Goal: Information Seeking & Learning: Learn about a topic

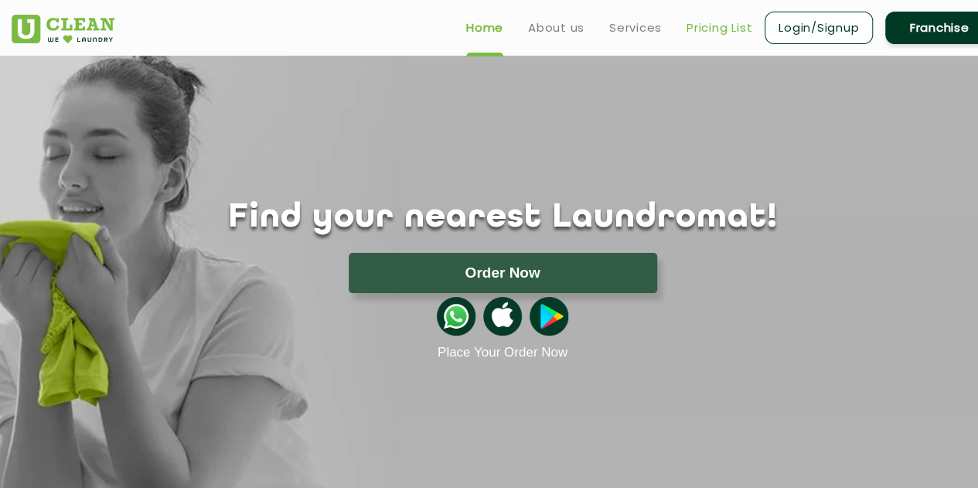
click at [723, 25] on link "Pricing List" at bounding box center [720, 28] width 66 height 19
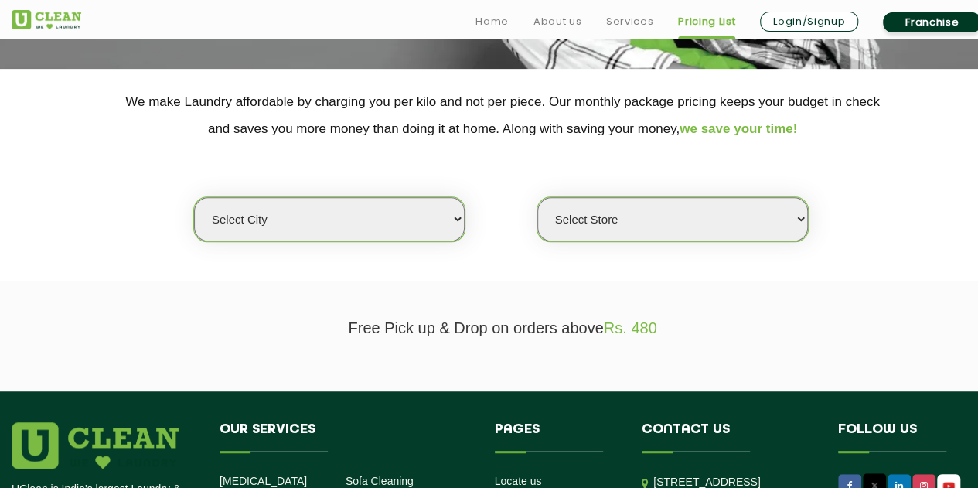
scroll to position [309, 0]
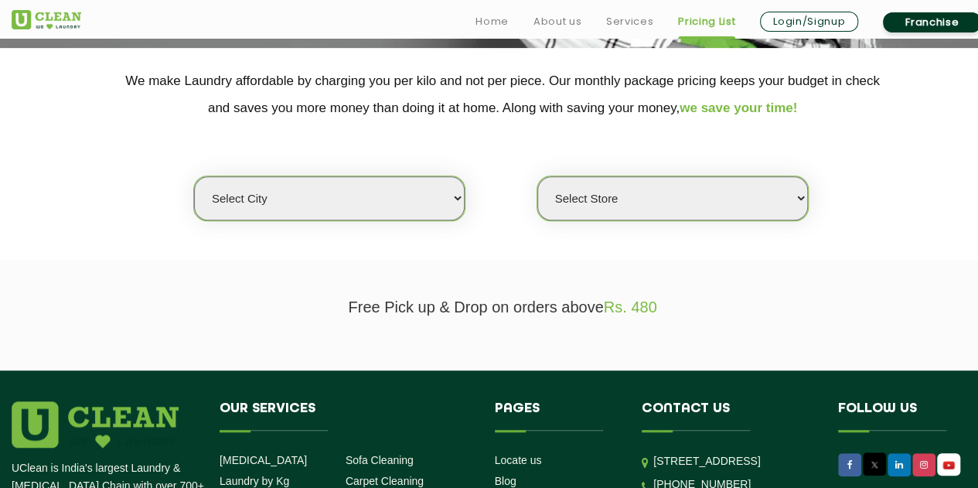
click at [419, 189] on select "Select city [GEOGRAPHIC_DATA] [GEOGRAPHIC_DATA] [GEOGRAPHIC_DATA] [GEOGRAPHIC_D…" at bounding box center [329, 198] width 271 height 44
select select "5"
click at [194, 176] on select "Select city [GEOGRAPHIC_DATA] [GEOGRAPHIC_DATA] [GEOGRAPHIC_DATA] [GEOGRAPHIC_D…" at bounding box center [329, 198] width 271 height 44
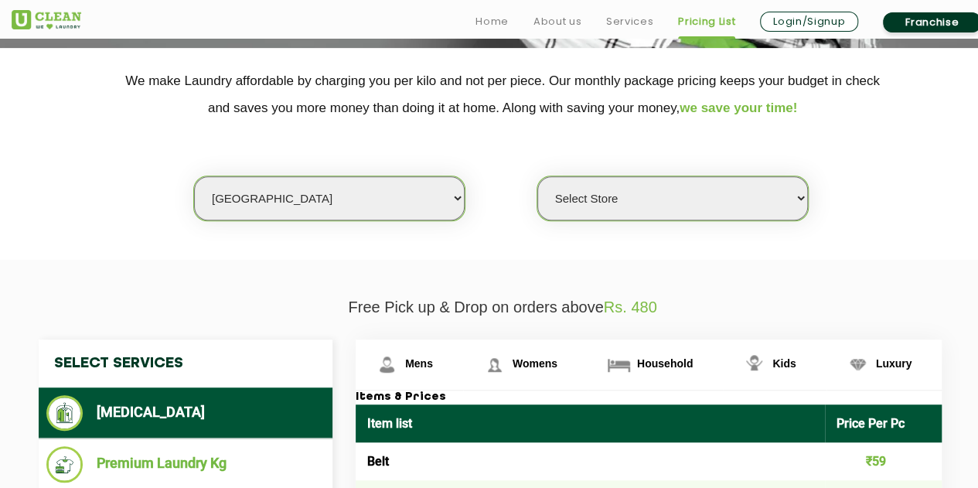
click at [636, 191] on select "Select Store UClean Narsingi UClean Nizampet UClean Sangareddy UClean Gachibowl…" at bounding box center [673, 198] width 271 height 44
select select "381"
click at [538, 176] on select "Select Store UClean Narsingi UClean Nizampet UClean Sangareddy UClean Gachibowl…" at bounding box center [673, 198] width 271 height 44
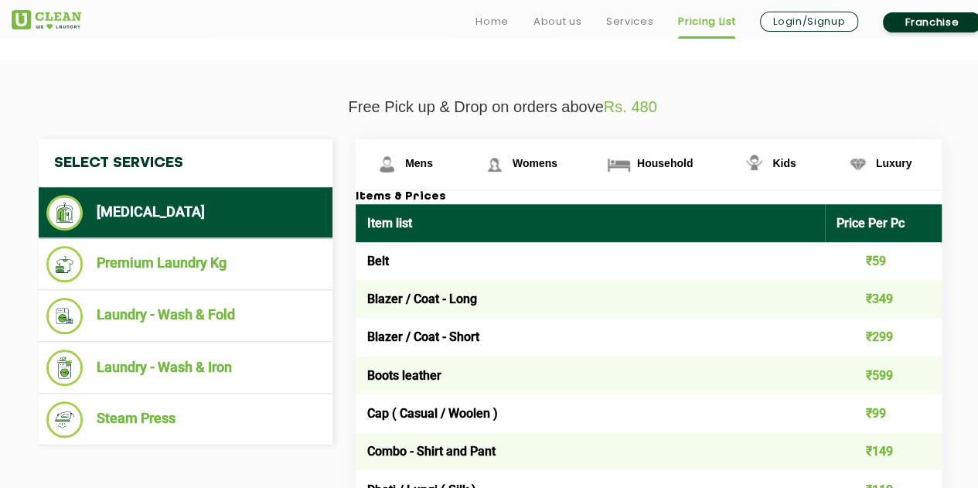
scroll to position [511, 0]
